Goal: Find contact information: Find contact information

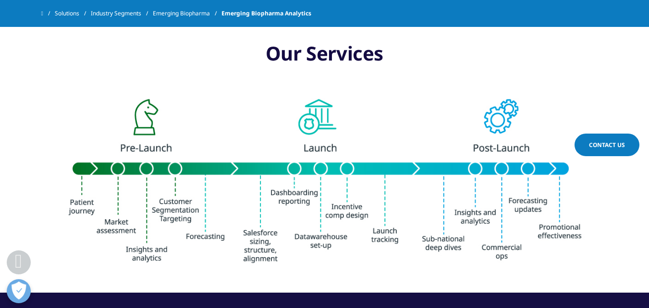
scroll to position [913, 0]
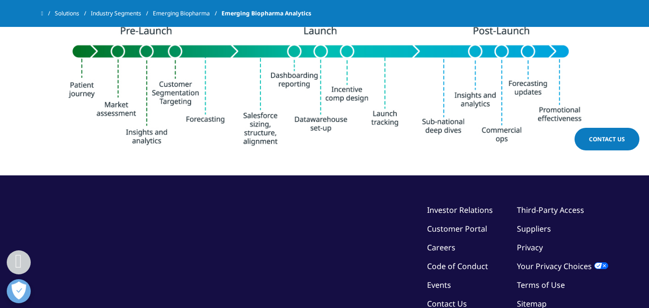
click at [453, 298] on link "Contact Us" at bounding box center [447, 303] width 40 height 11
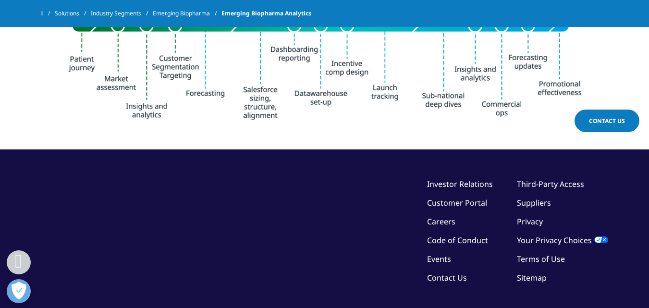
scroll to position [1003, 0]
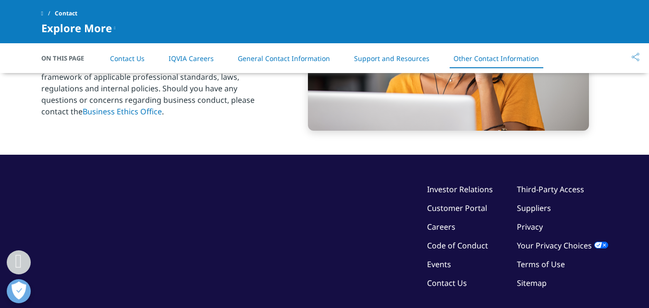
scroll to position [1597, 0]
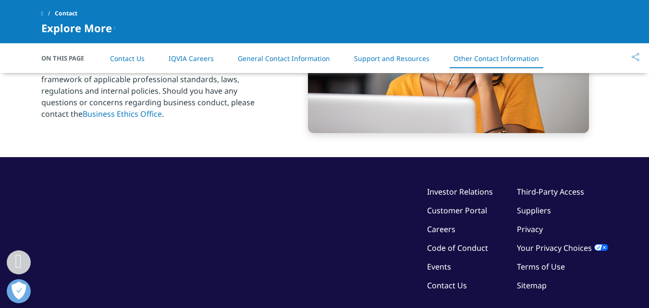
click at [133, 58] on link "Contact Us" at bounding box center [127, 58] width 35 height 9
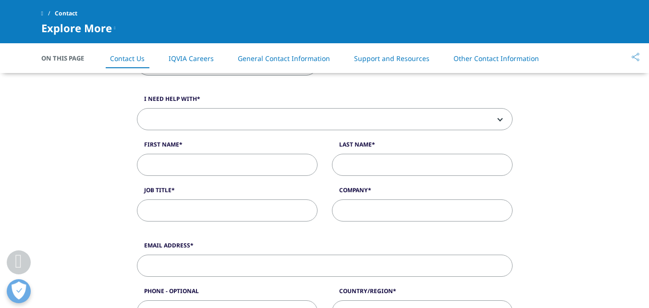
scroll to position [194, 0]
